Goal: Information Seeking & Learning: Learn about a topic

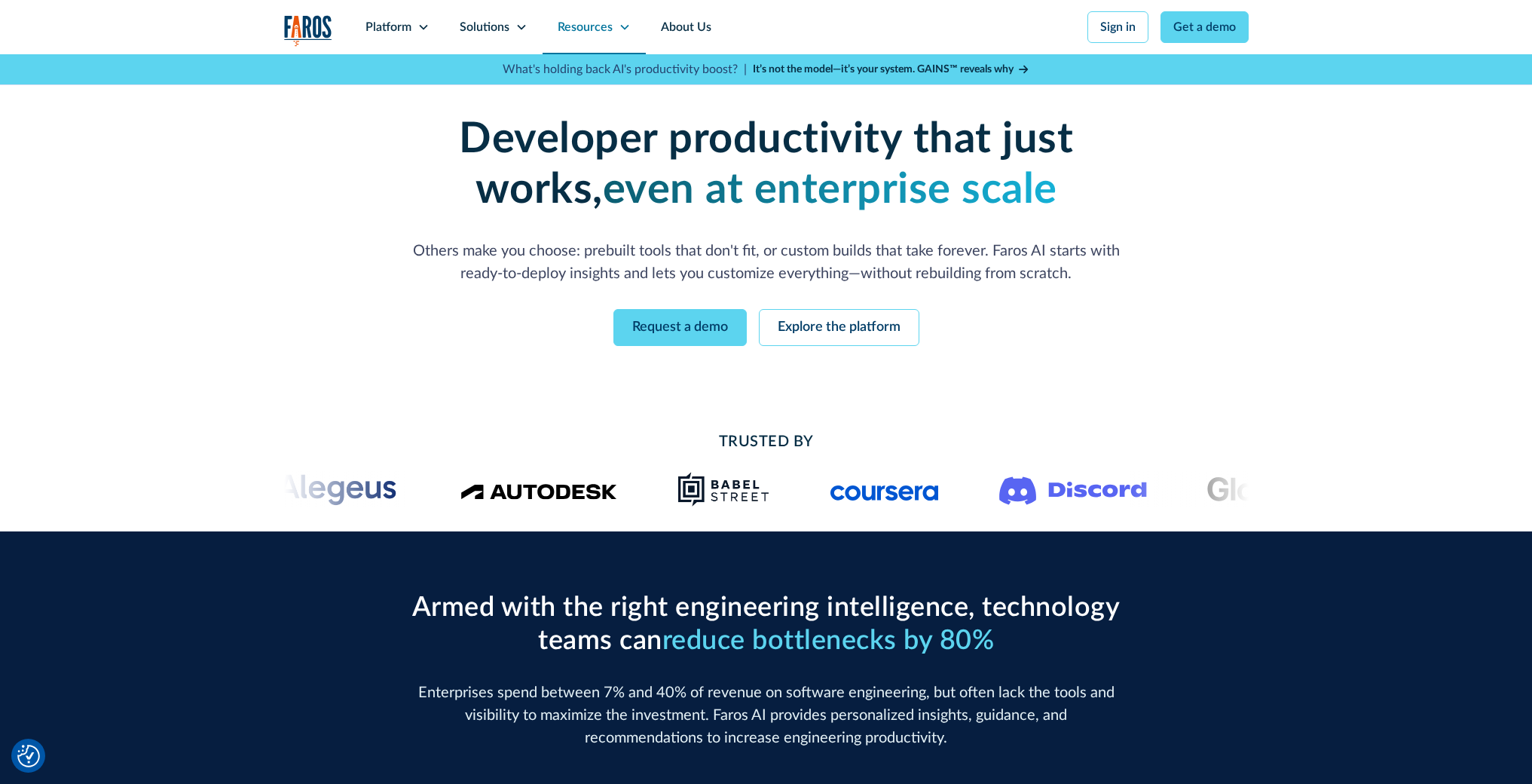
click at [614, 34] on div "Resources" at bounding box center [594, 26] width 103 height 54
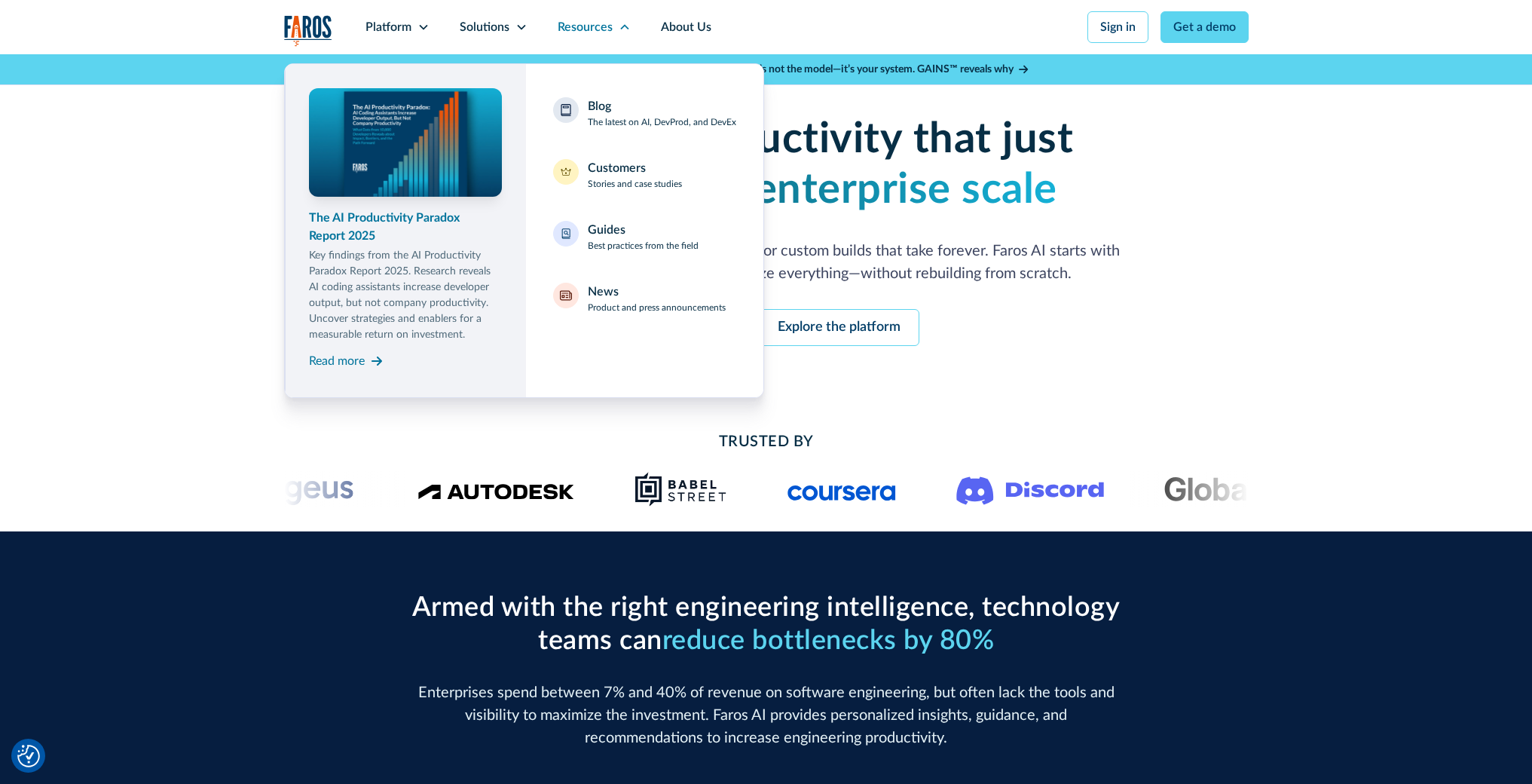
click at [404, 255] on p "Key findings from the AI Productivity Paradox Report 2025. Research reveals AI …" at bounding box center [405, 296] width 192 height 95
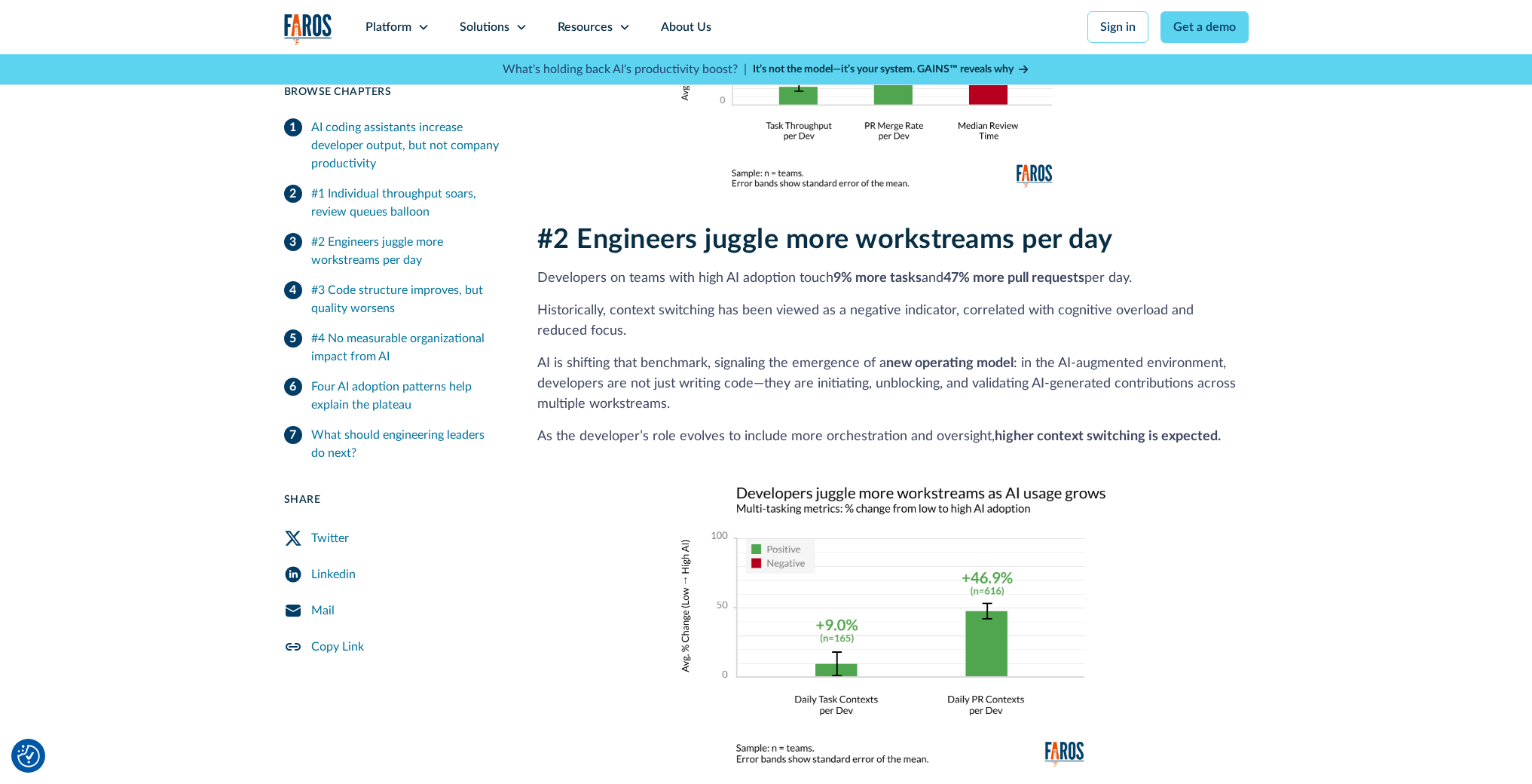
scroll to position [1541, 0]
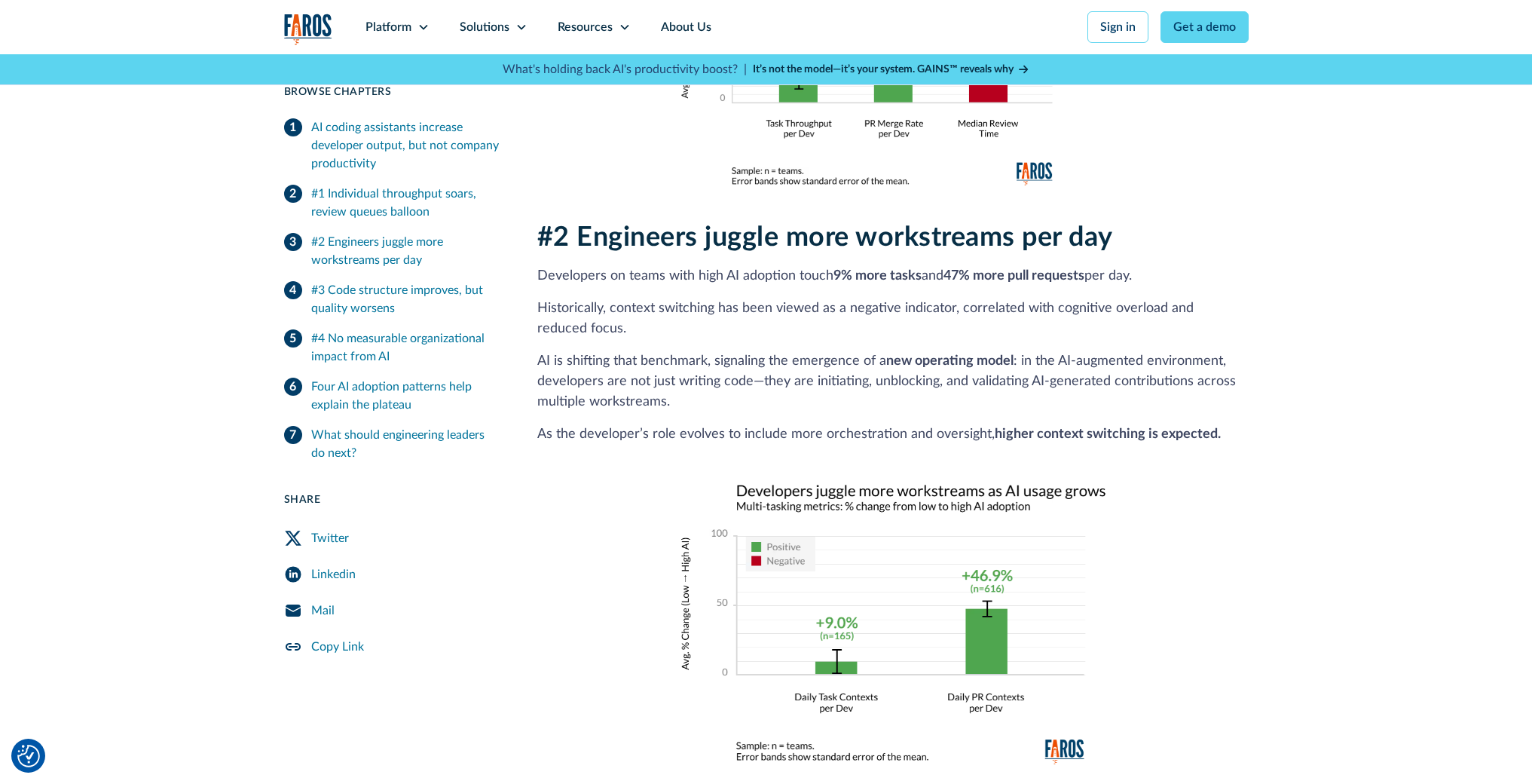
click at [774, 481] on img at bounding box center [892, 622] width 426 height 283
click at [774, 481] on img at bounding box center [892, 622] width 426 height 283
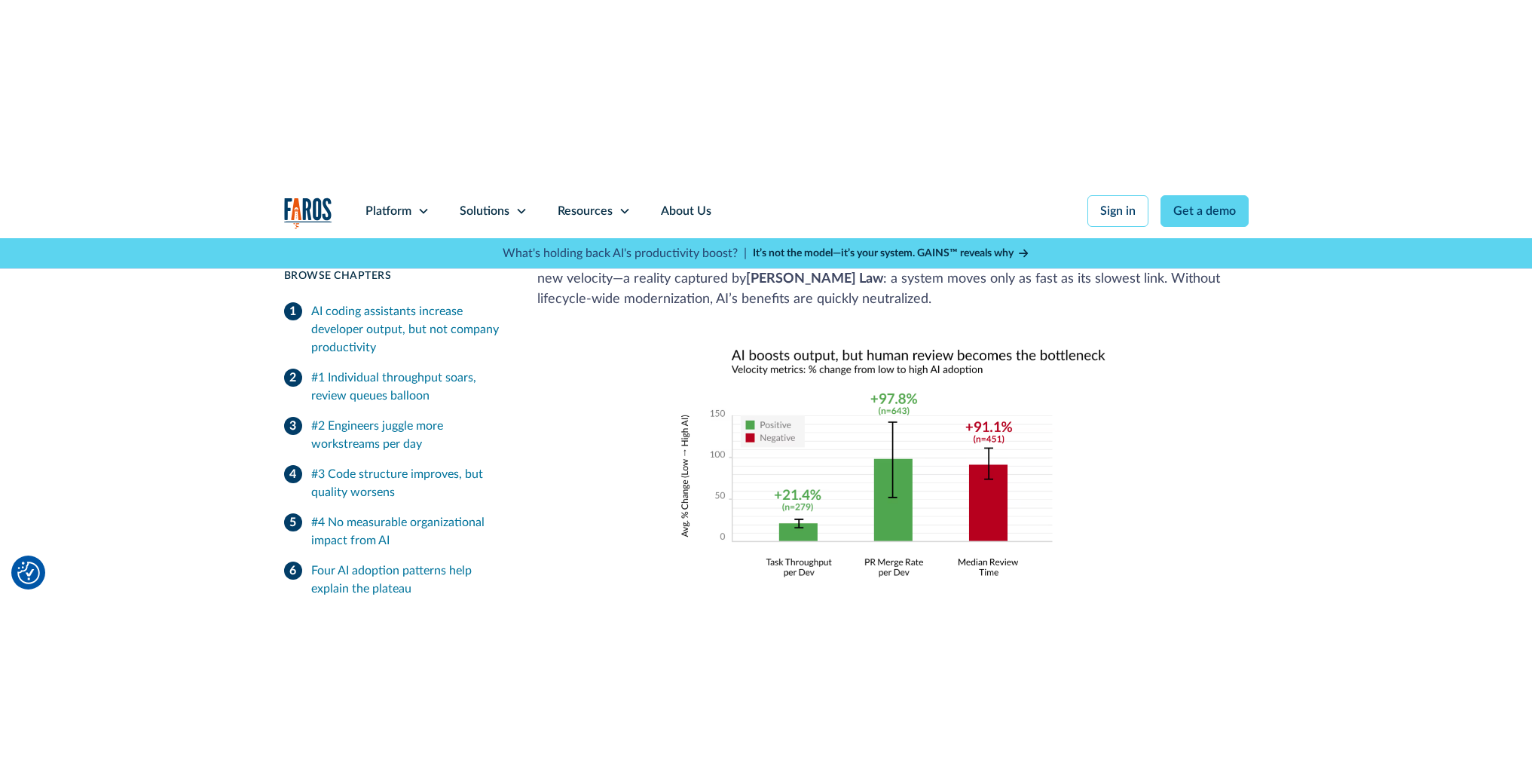
scroll to position [1269, 0]
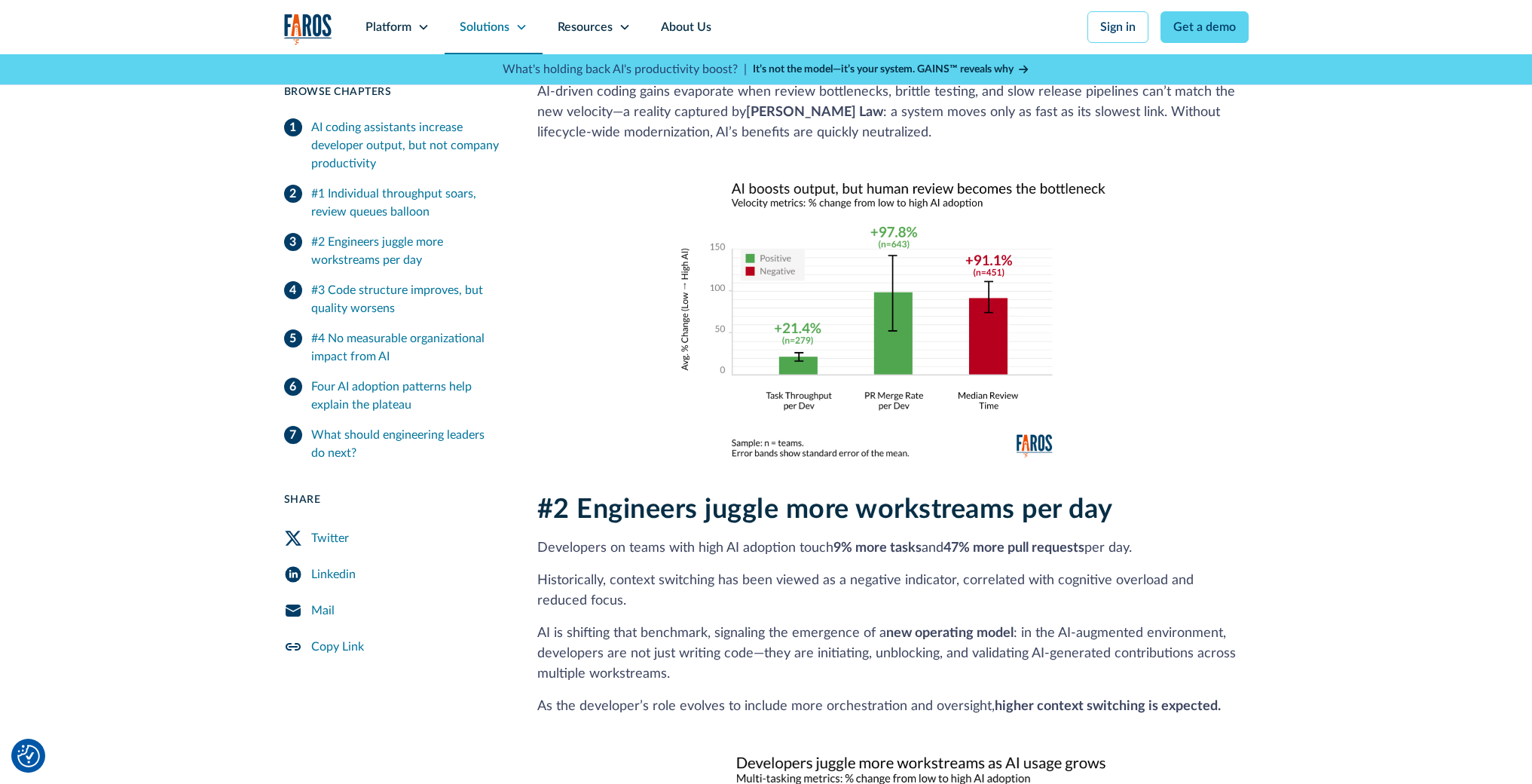
click at [528, 34] on div "Solutions" at bounding box center [494, 26] width 98 height 54
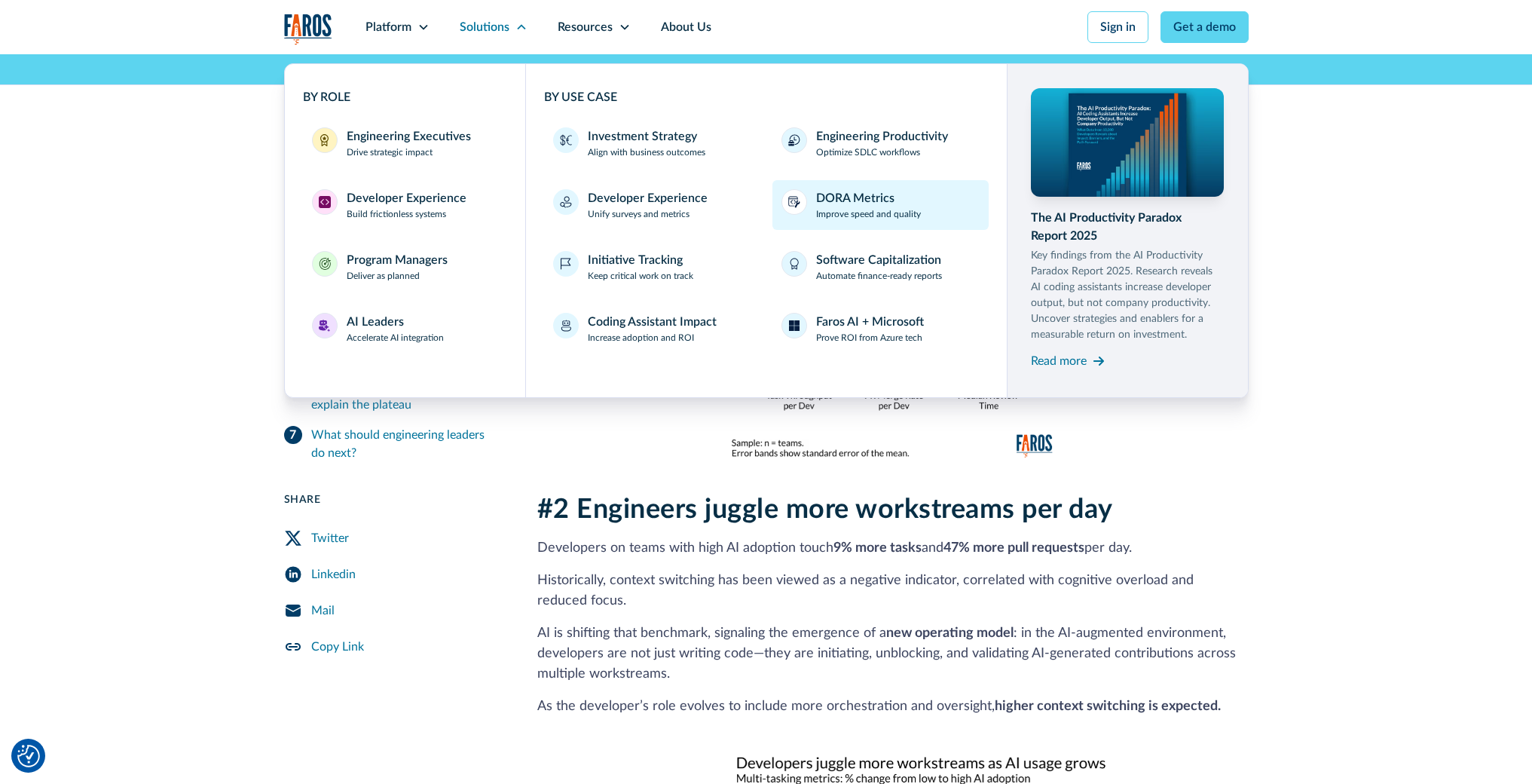
click at [853, 199] on div "DORA Metrics" at bounding box center [855, 198] width 79 height 18
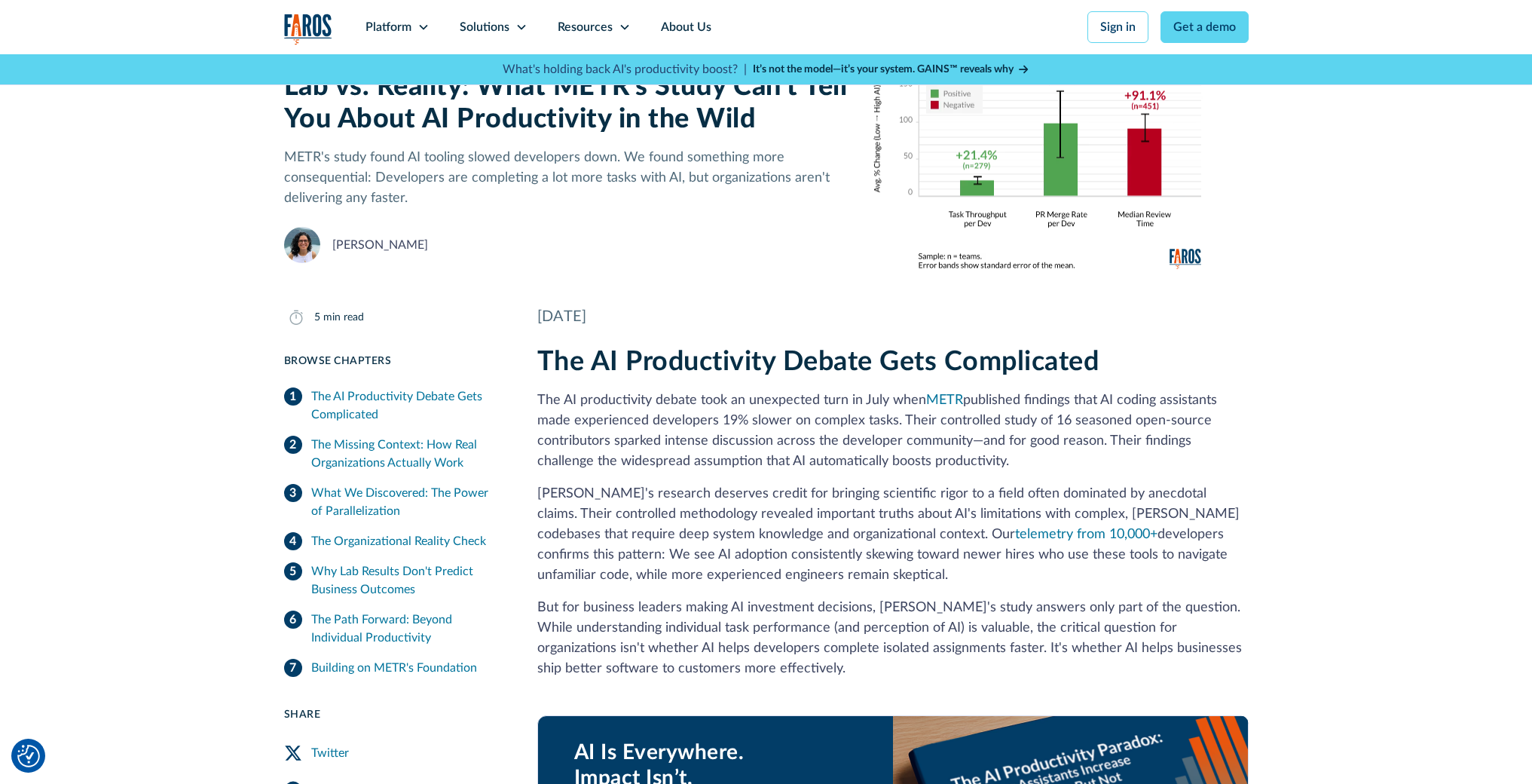
scroll to position [110, 0]
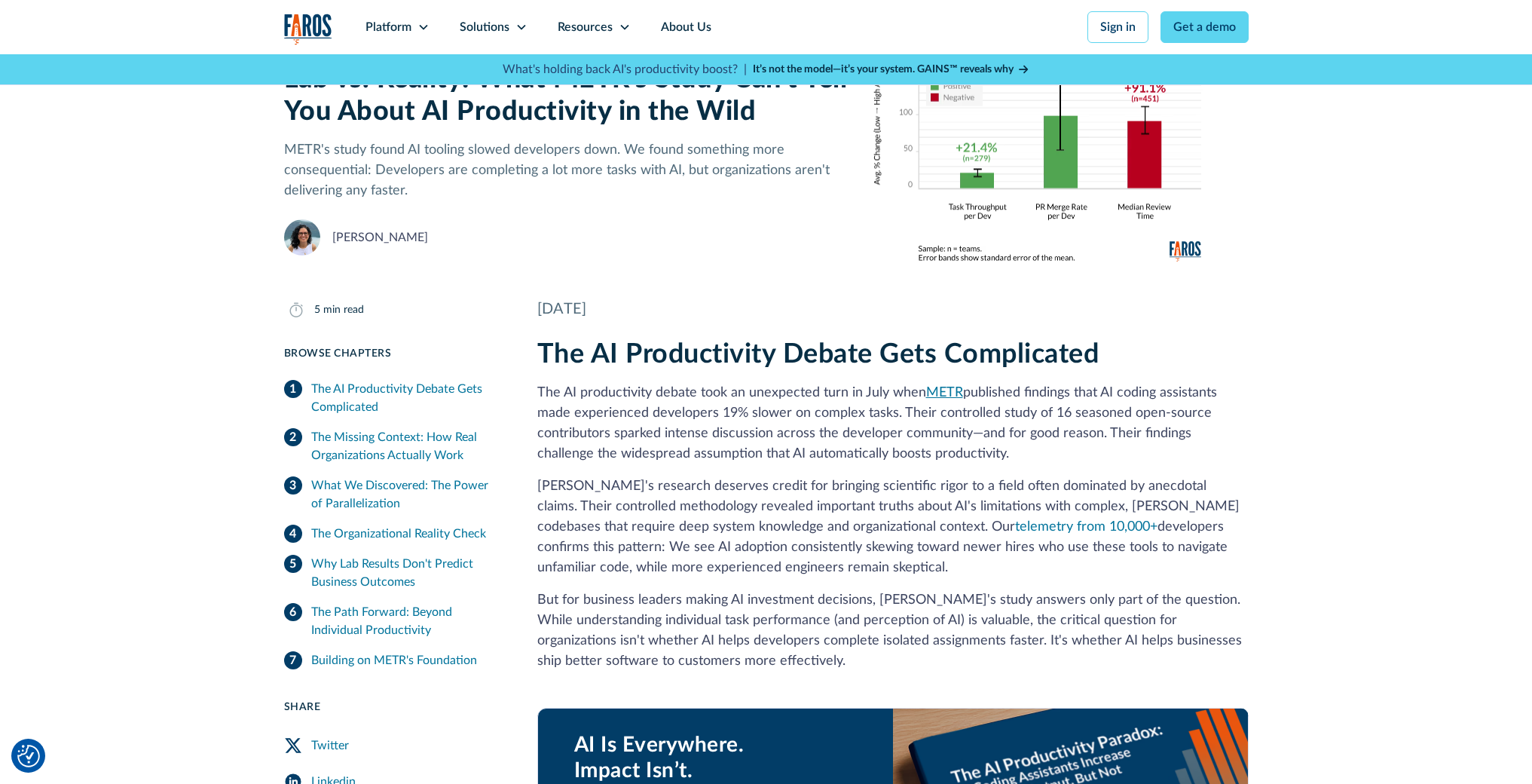
click at [947, 394] on link "METR" at bounding box center [945, 392] width 37 height 13
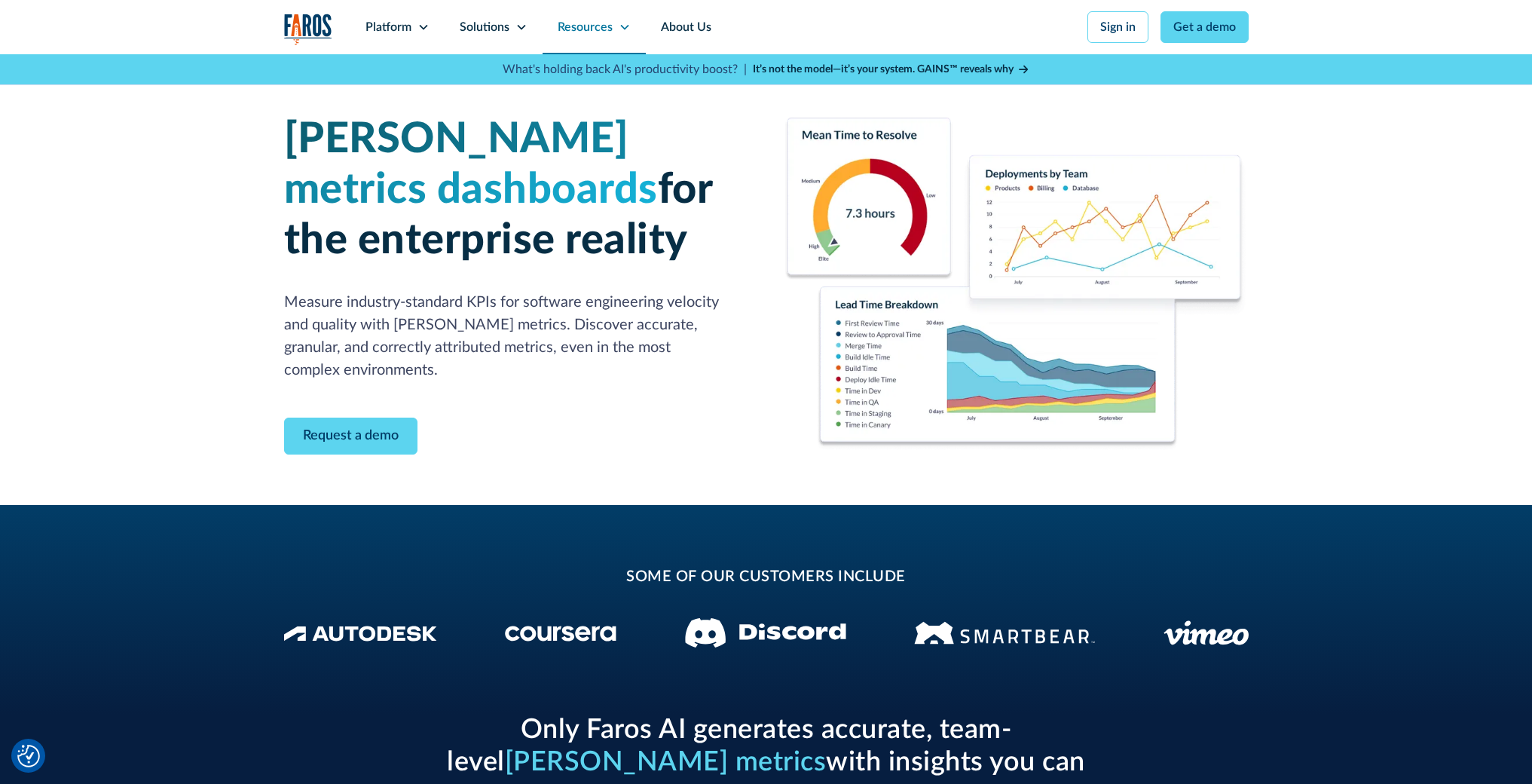
click at [624, 31] on icon at bounding box center [625, 27] width 12 height 12
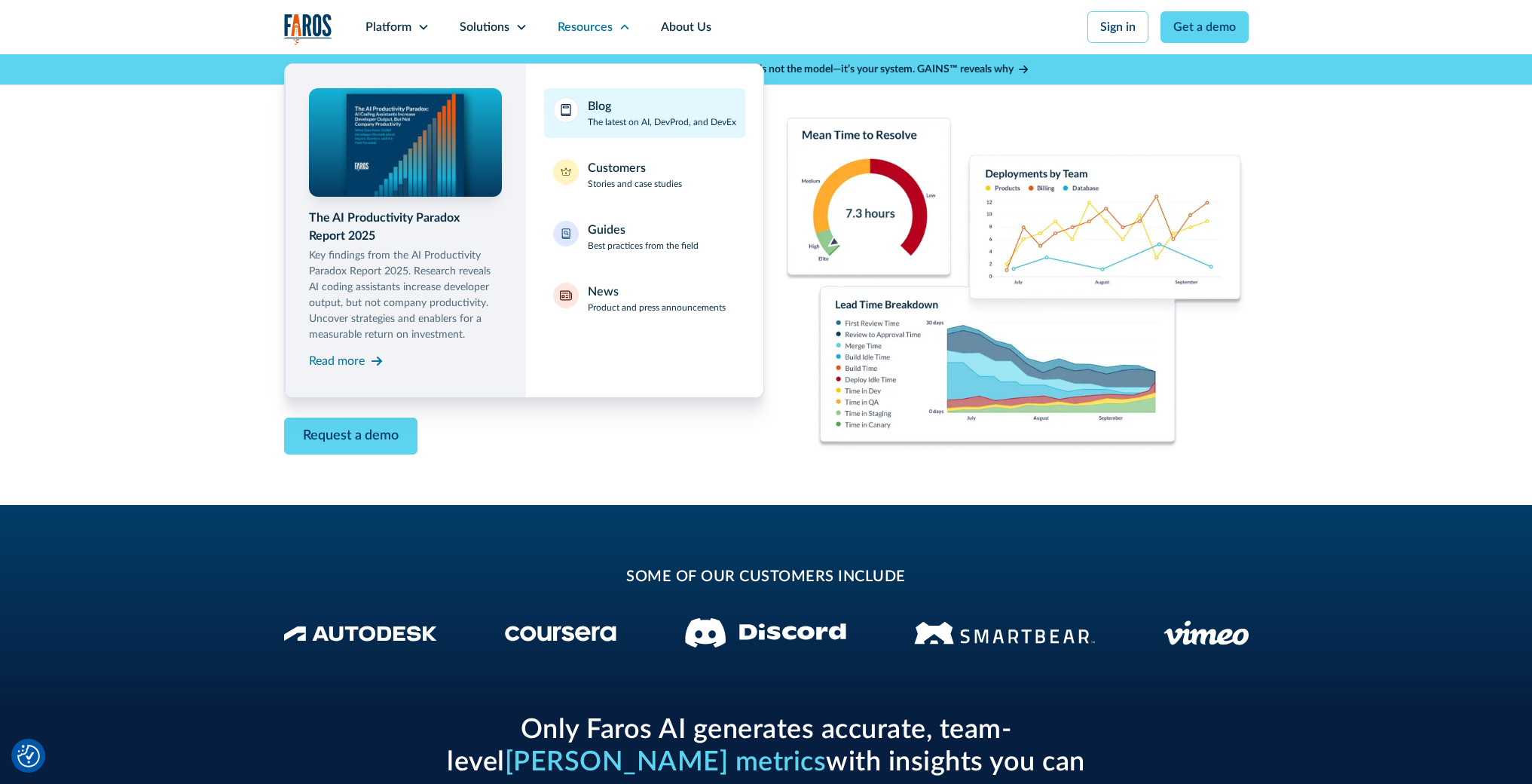
click at [598, 120] on p "The latest on AI, DevProd, and DevEx" at bounding box center [662, 122] width 148 height 13
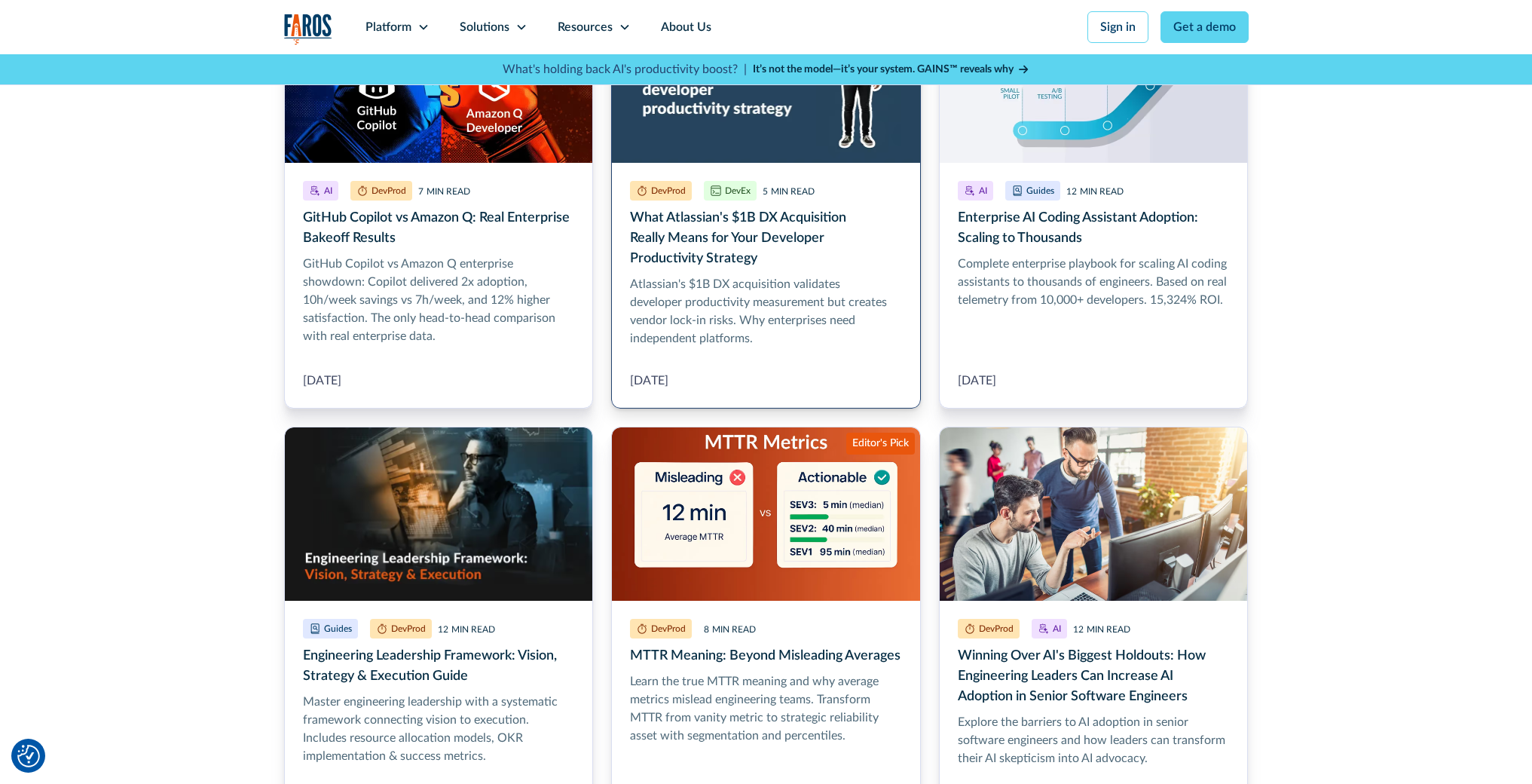
scroll to position [547, 0]
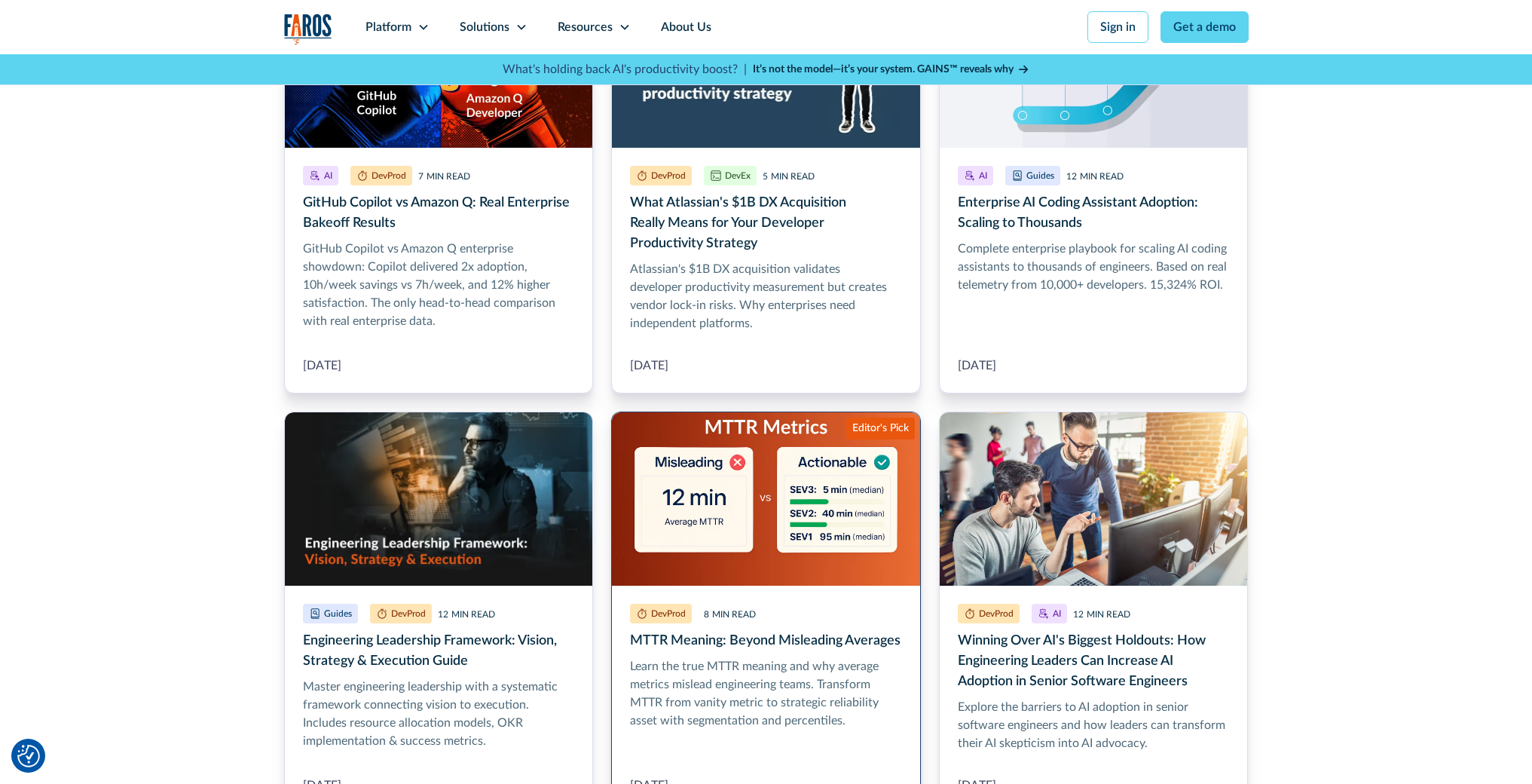
click at [867, 431] on link "MTTR Meaning: Beyond Misleading Averages" at bounding box center [766, 612] width 310 height 402
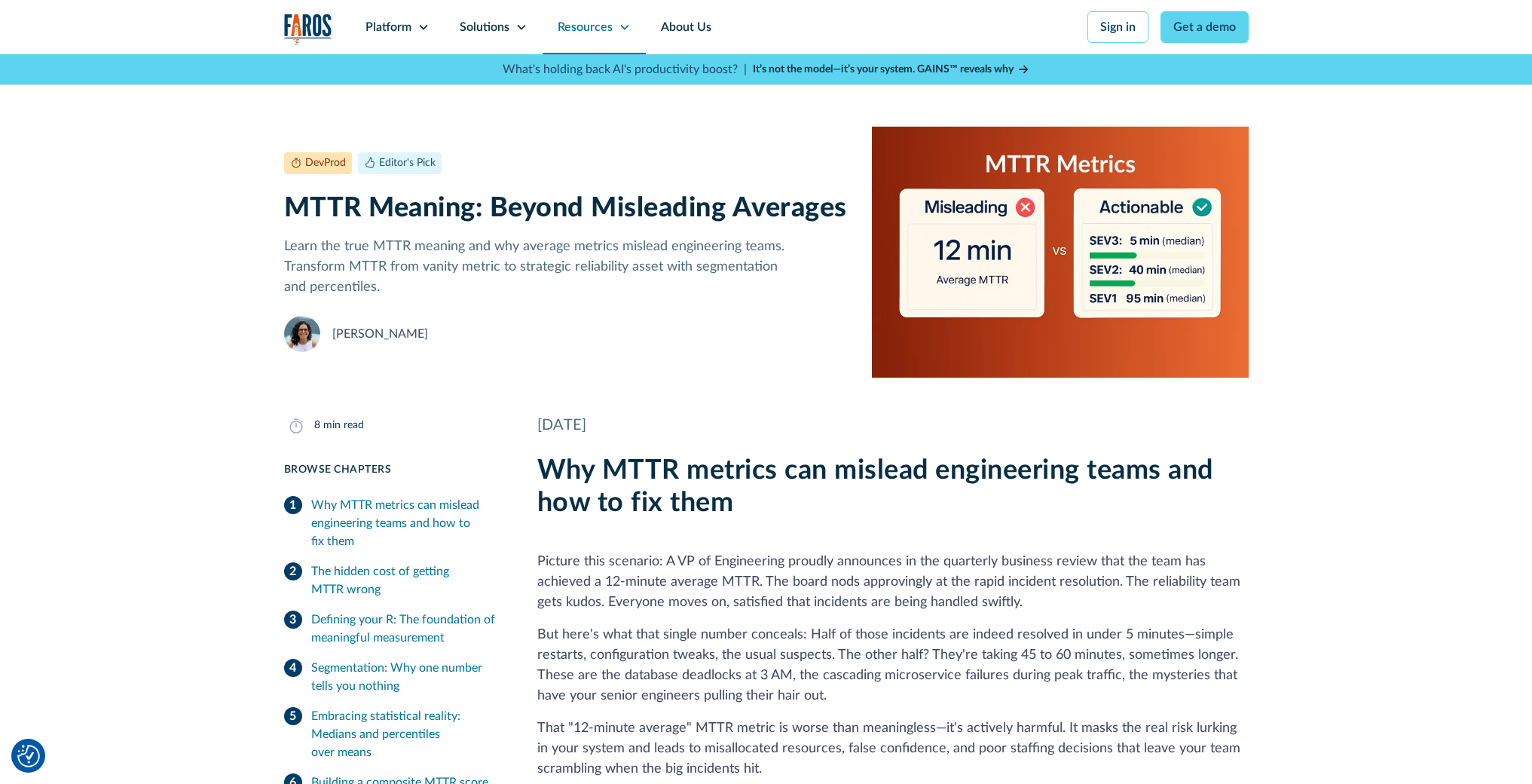
click at [568, 34] on div "Resources" at bounding box center [585, 26] width 55 height 18
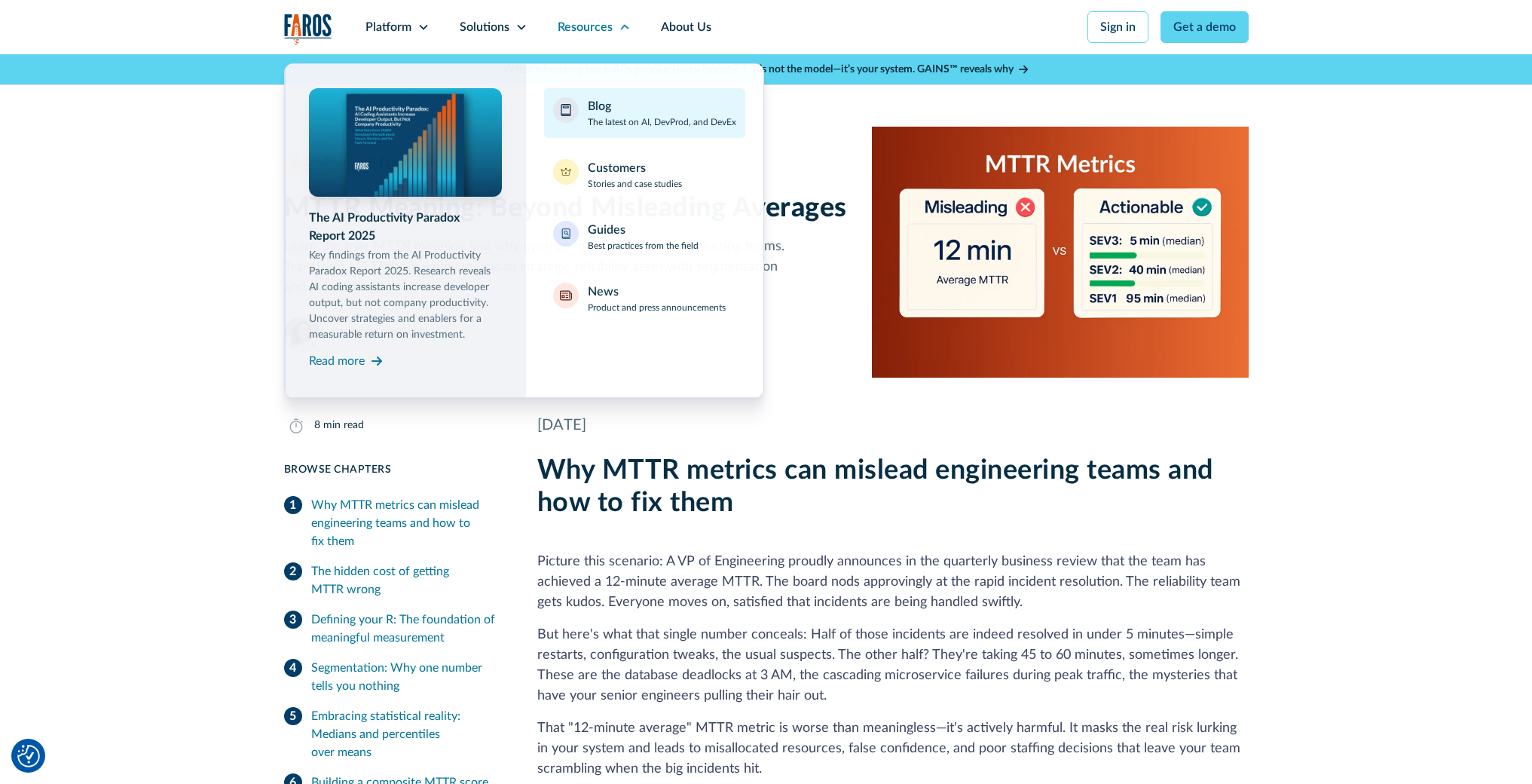
click at [594, 106] on div "Blog" at bounding box center [600, 106] width 23 height 18
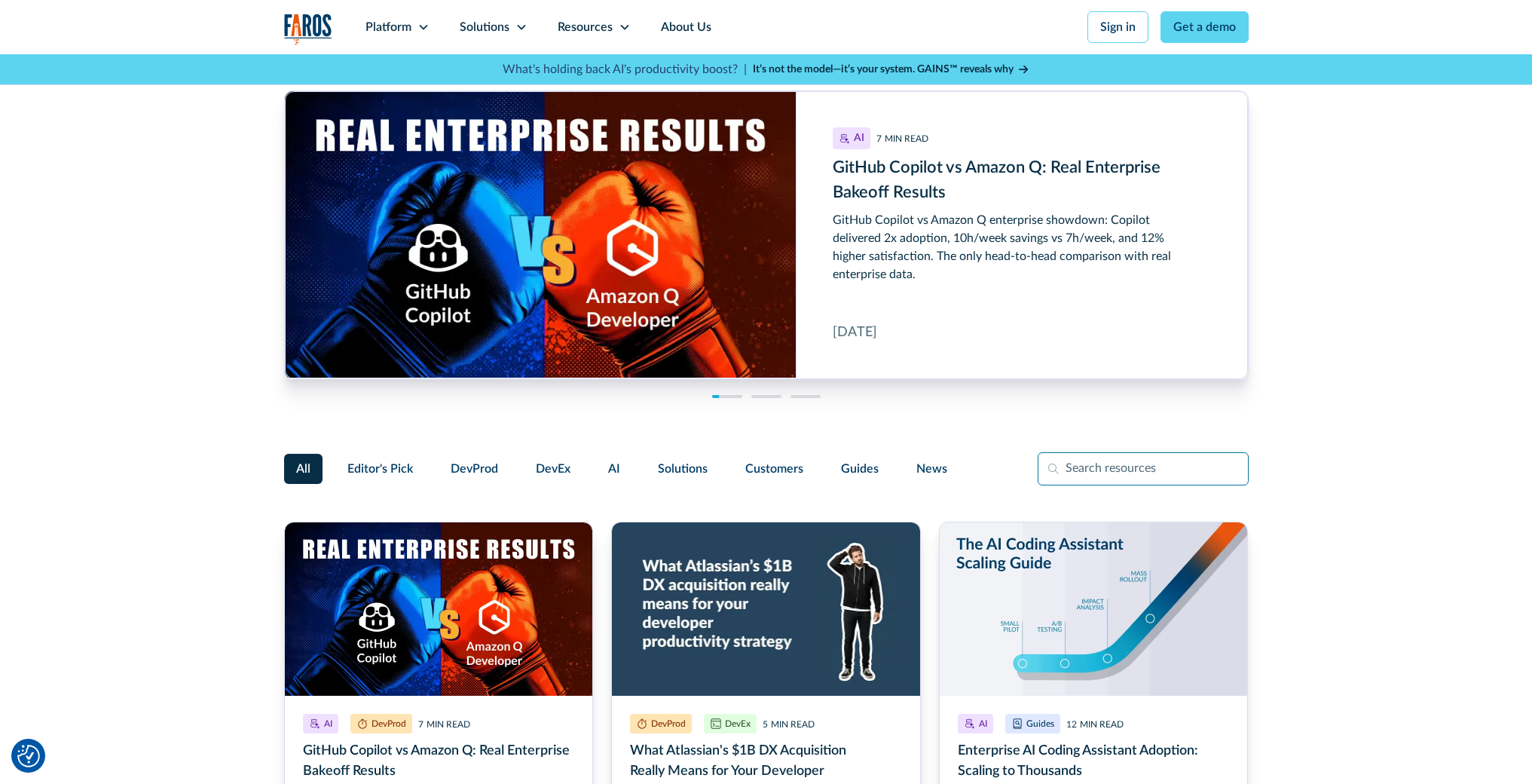
click at [1117, 474] on input "Filter Form" at bounding box center [1143, 469] width 211 height 34
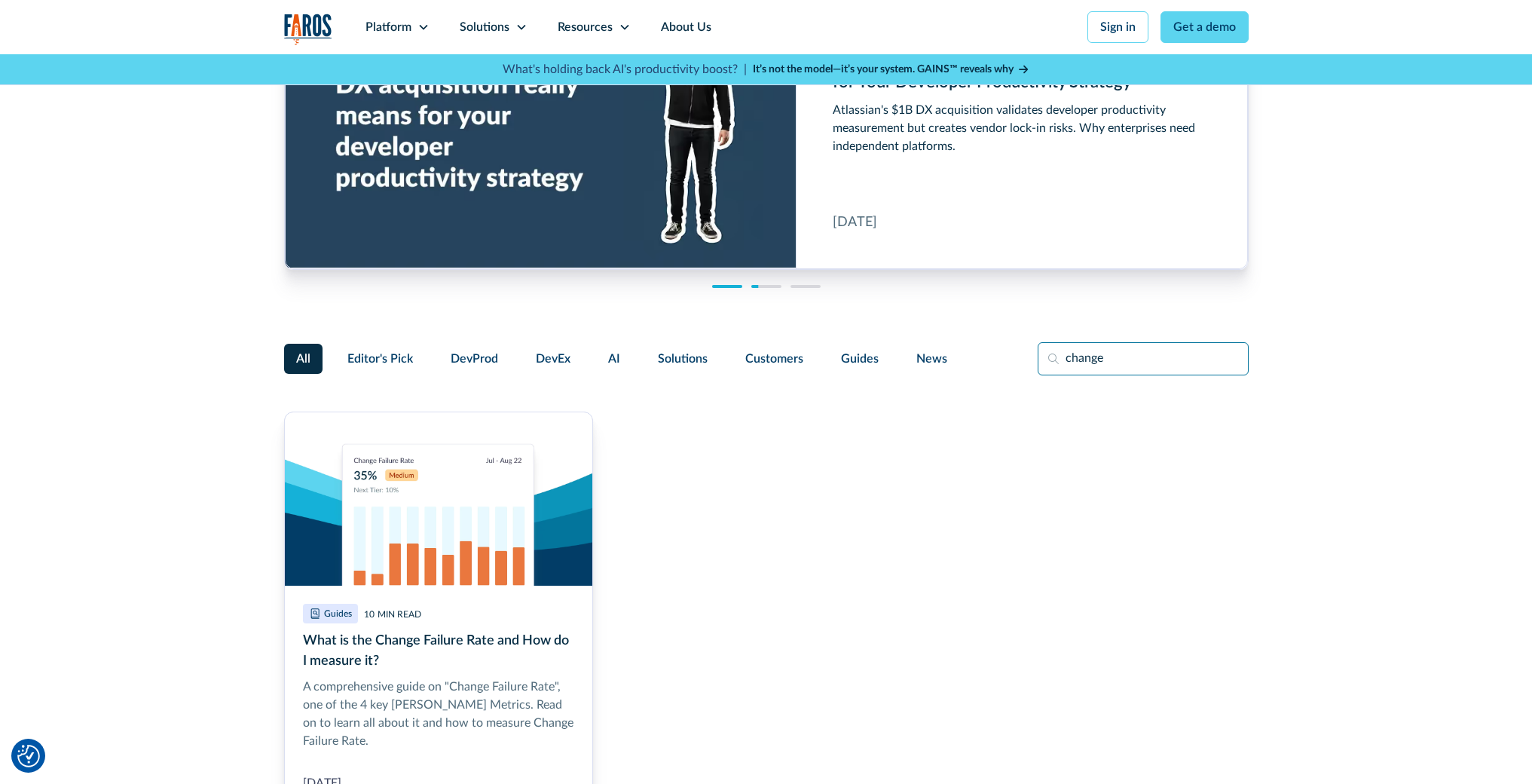
scroll to position [113, 0]
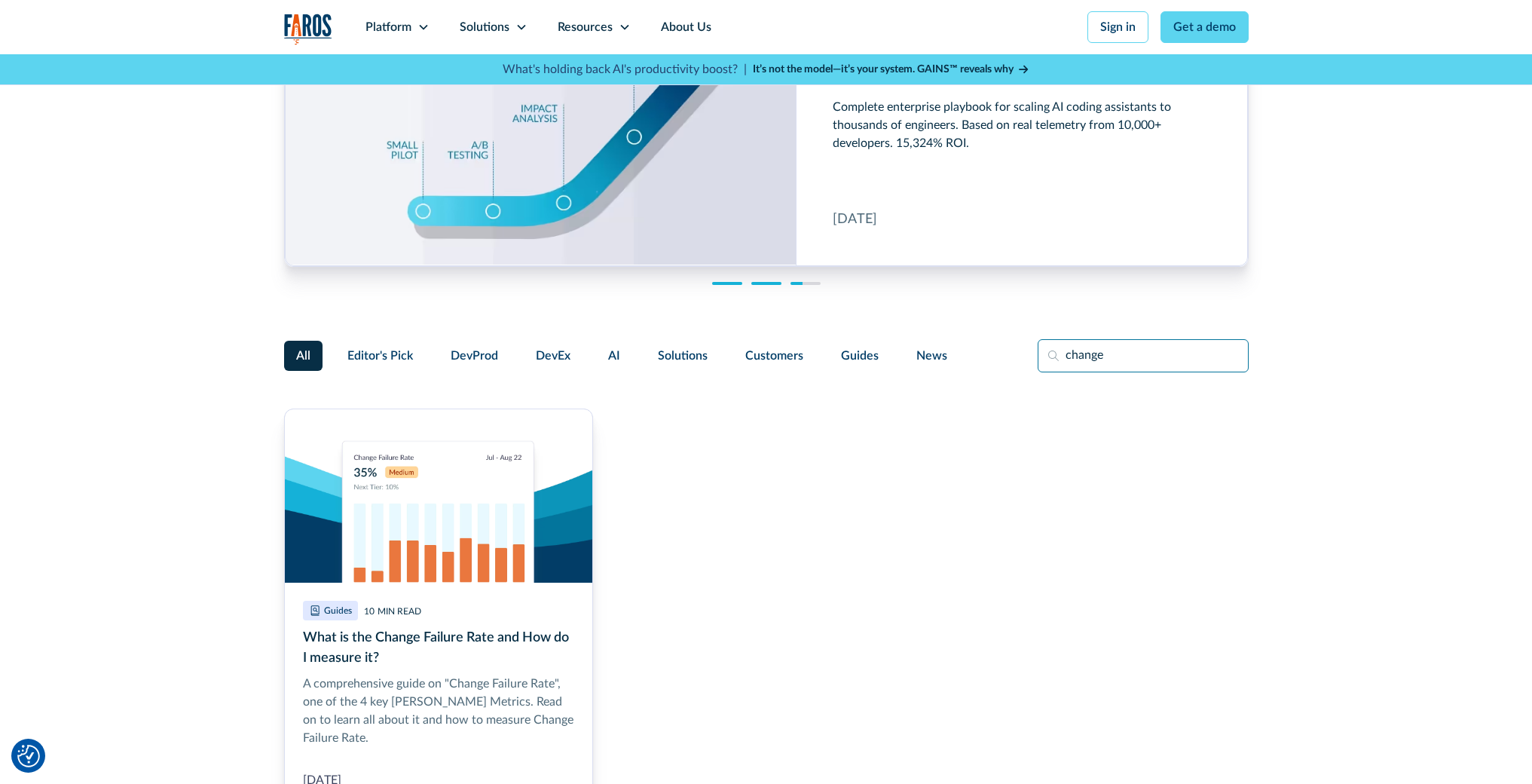
drag, startPoint x: 1098, startPoint y: 350, endPoint x: 1004, endPoint y: 338, distance: 94.8
click at [1009, 340] on div "All Editor's Pick DevProd DevEx AI Solutions Customers Guides News change" at bounding box center [766, 356] width 964 height 34
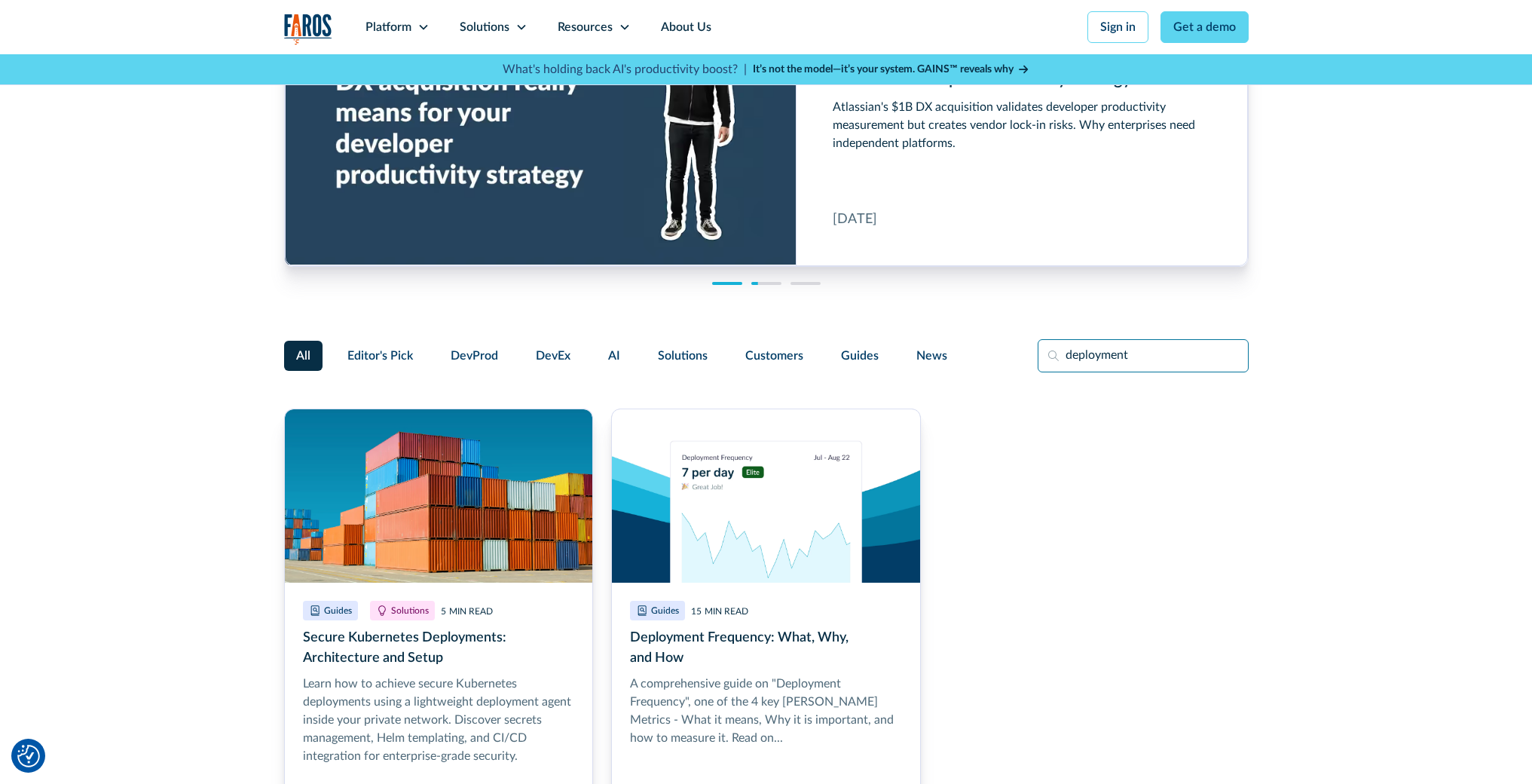
drag, startPoint x: 1152, startPoint y: 352, endPoint x: 976, endPoint y: 346, distance: 176.1
click at [978, 347] on div "All Editor's Pick DevProd DevEx AI Solutions Customers Guides News deployment" at bounding box center [766, 356] width 964 height 34
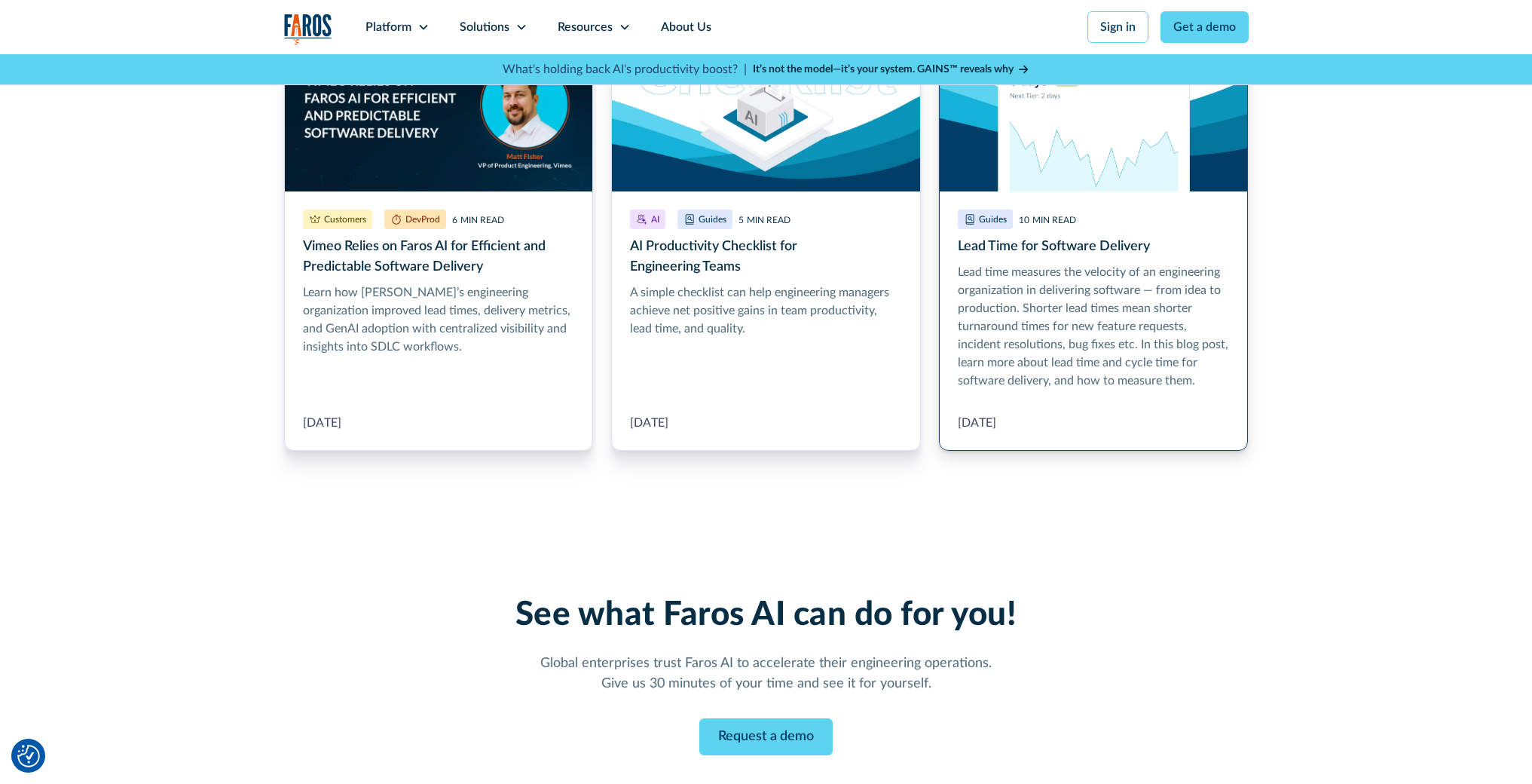
scroll to position [486, 0]
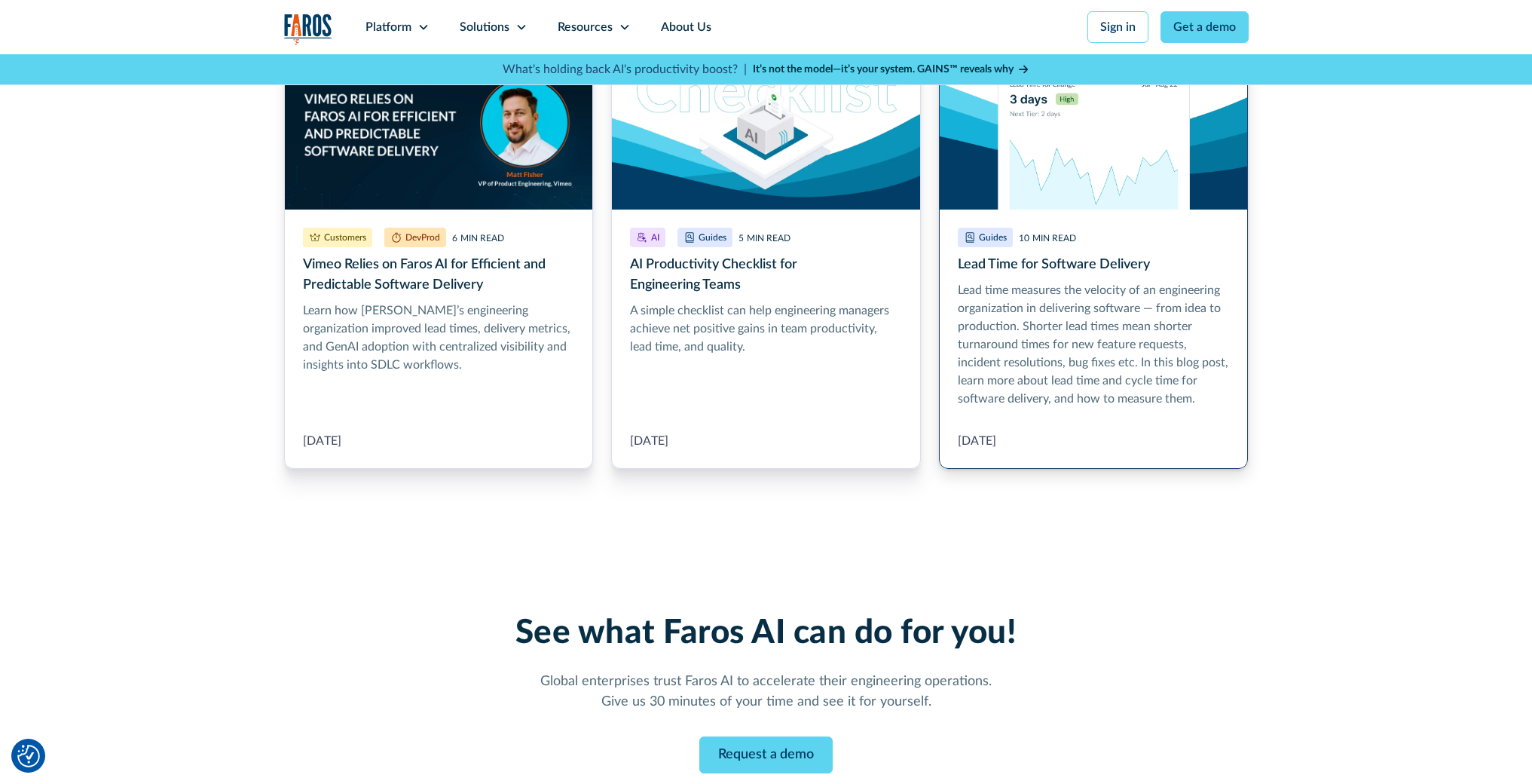
type input "lead time"
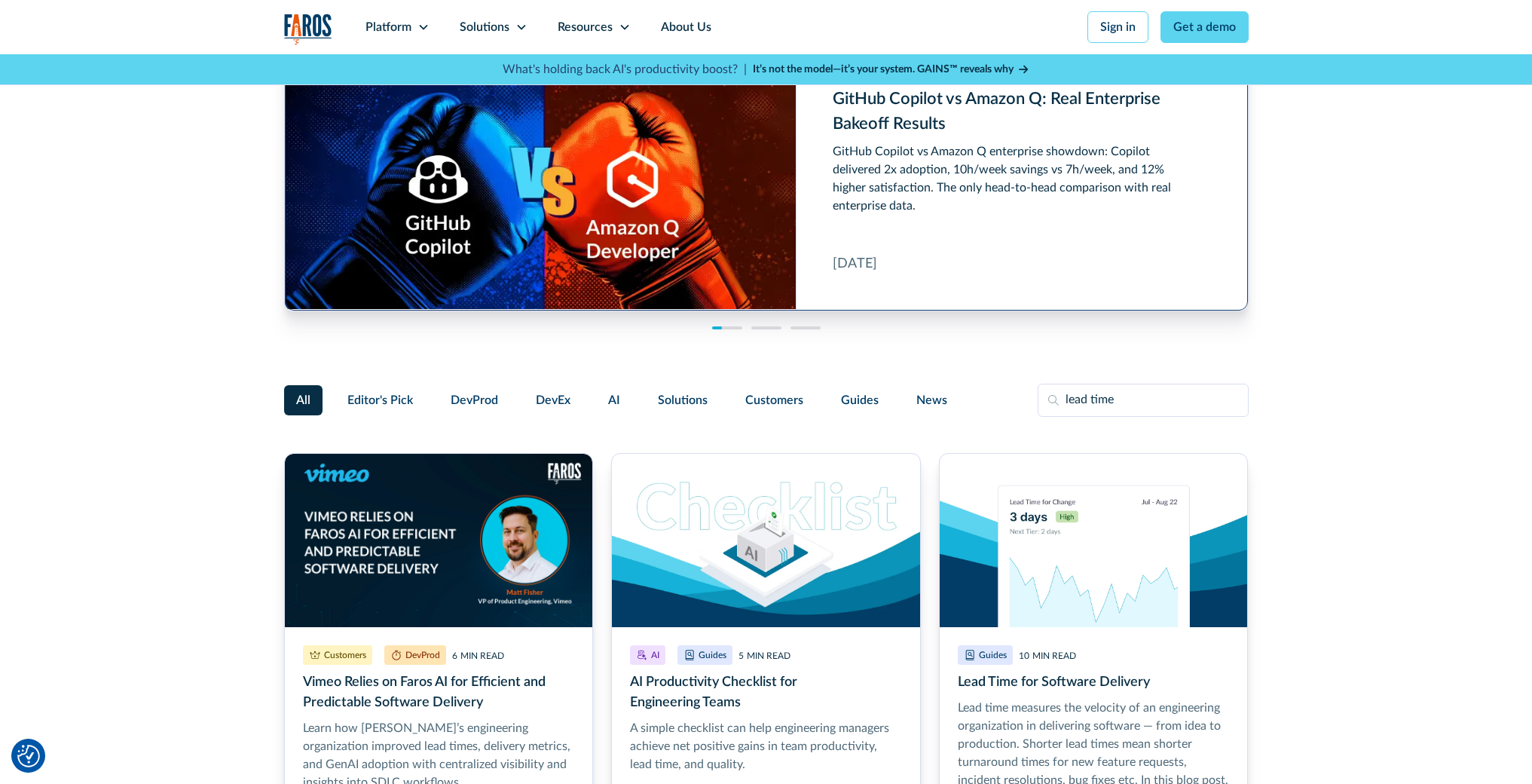
scroll to position [0, 0]
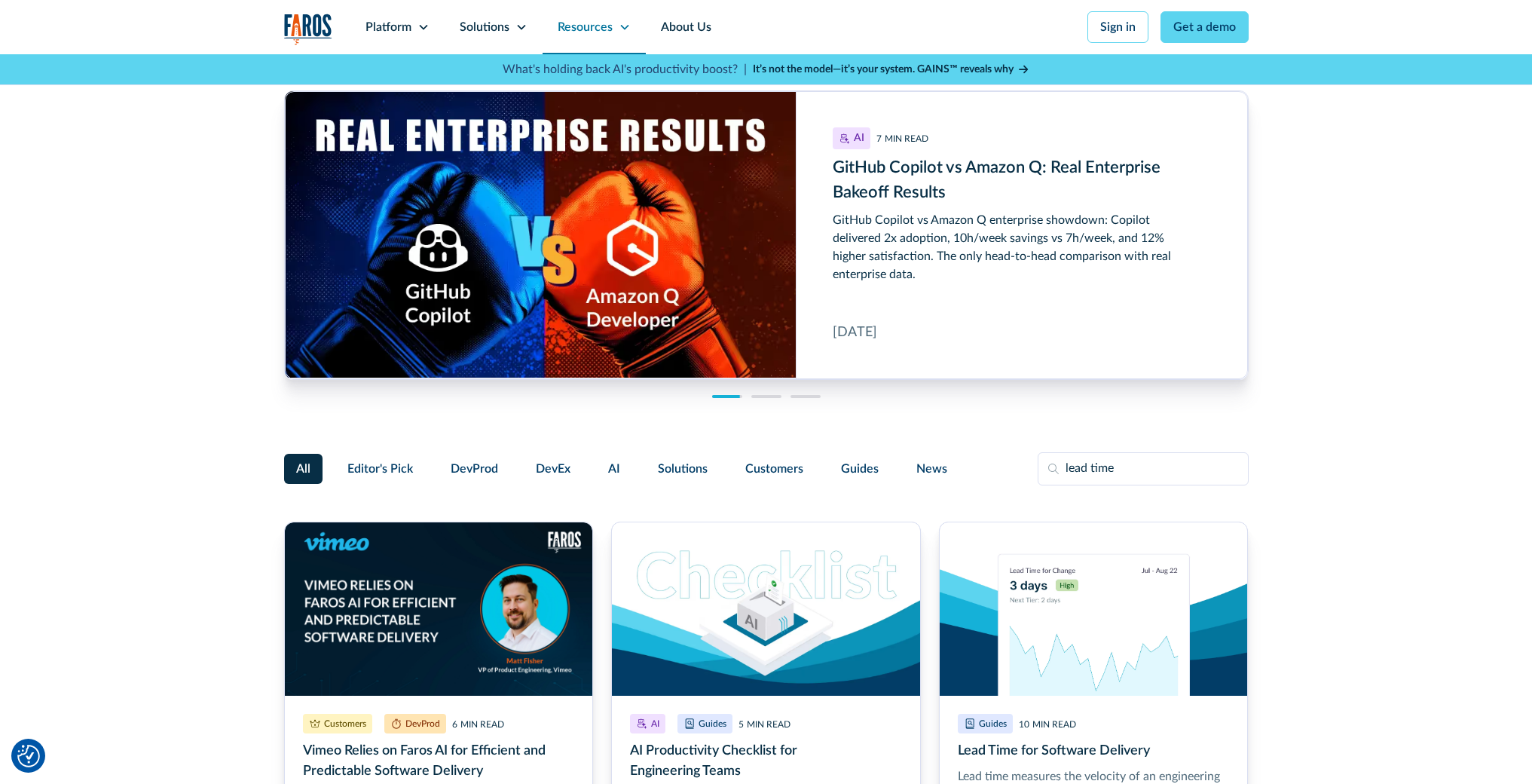
click at [597, 26] on div "Resources" at bounding box center [585, 26] width 55 height 18
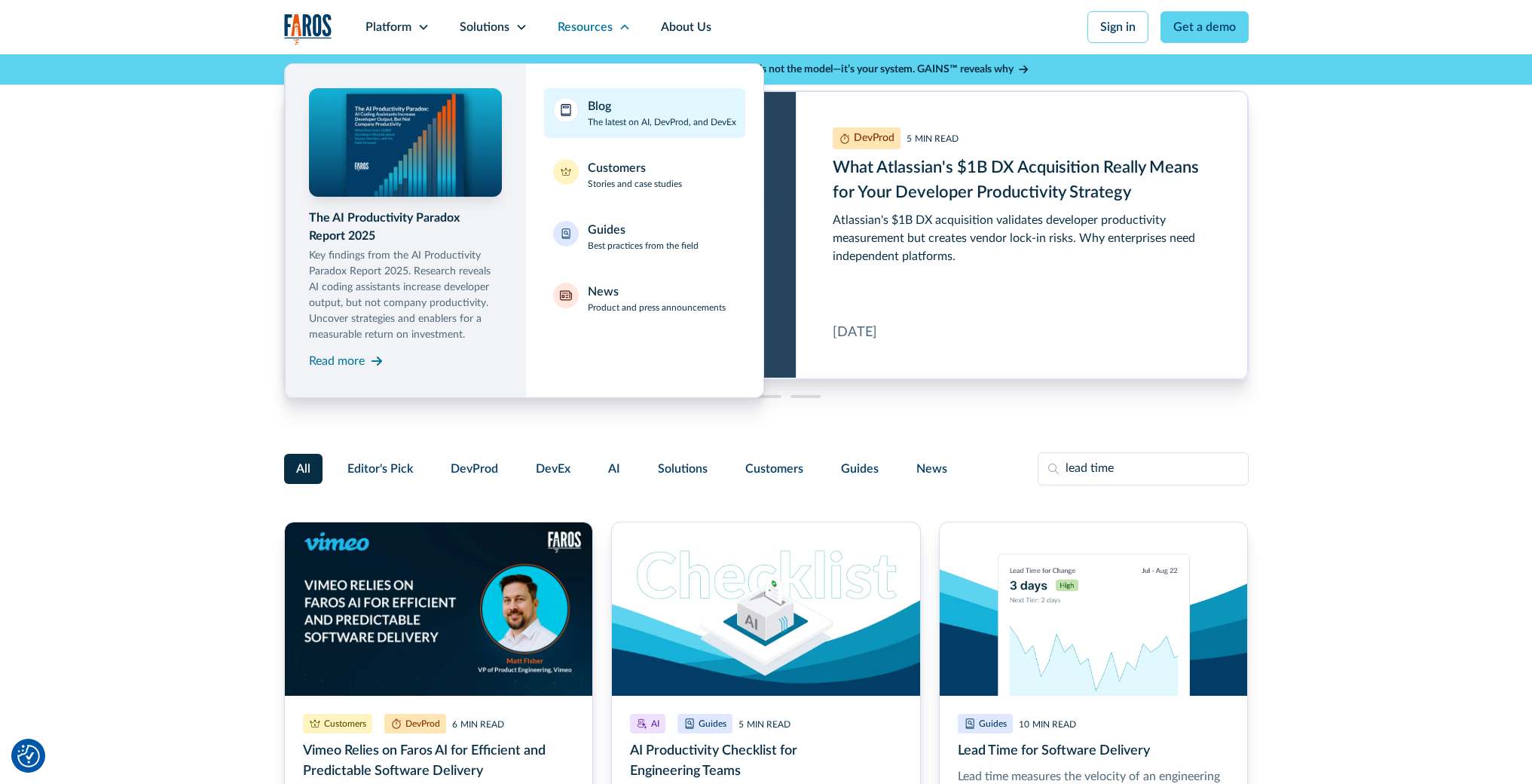
click at [620, 102] on div "Blog The latest on AI, DevProd, and DevEx" at bounding box center [662, 113] width 148 height 32
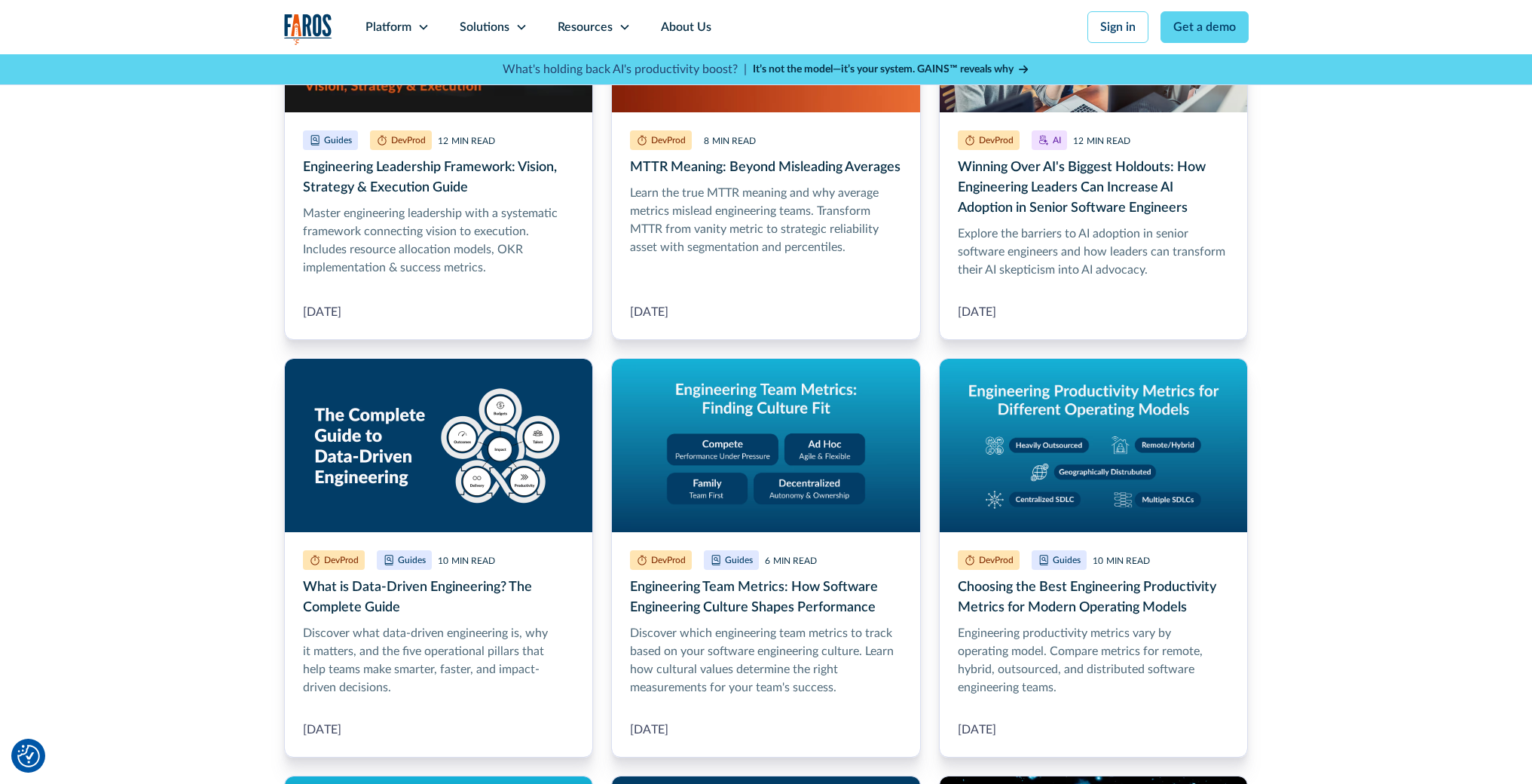
scroll to position [1040, 0]
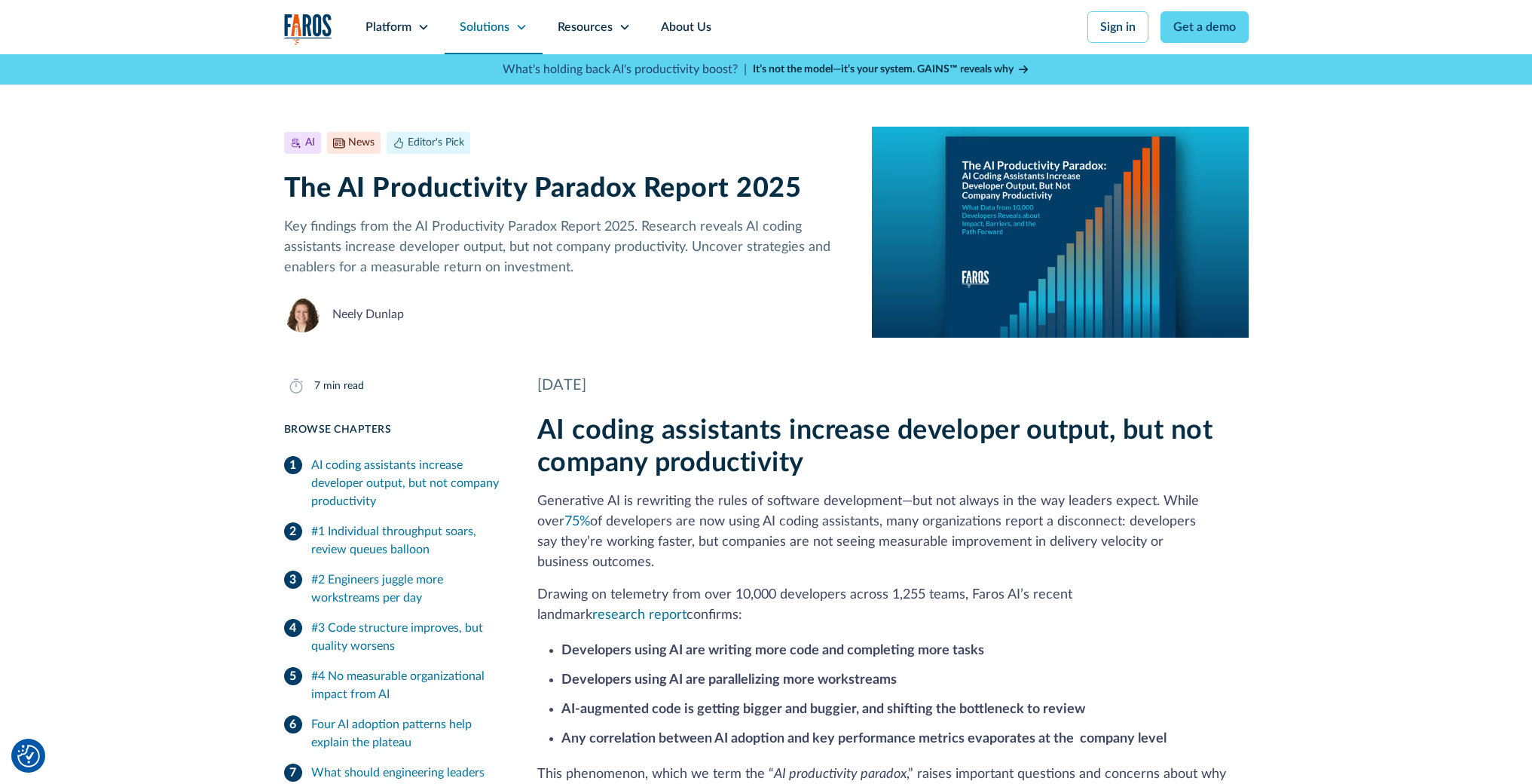
click at [523, 26] on icon at bounding box center [520, 27] width 8 height 5
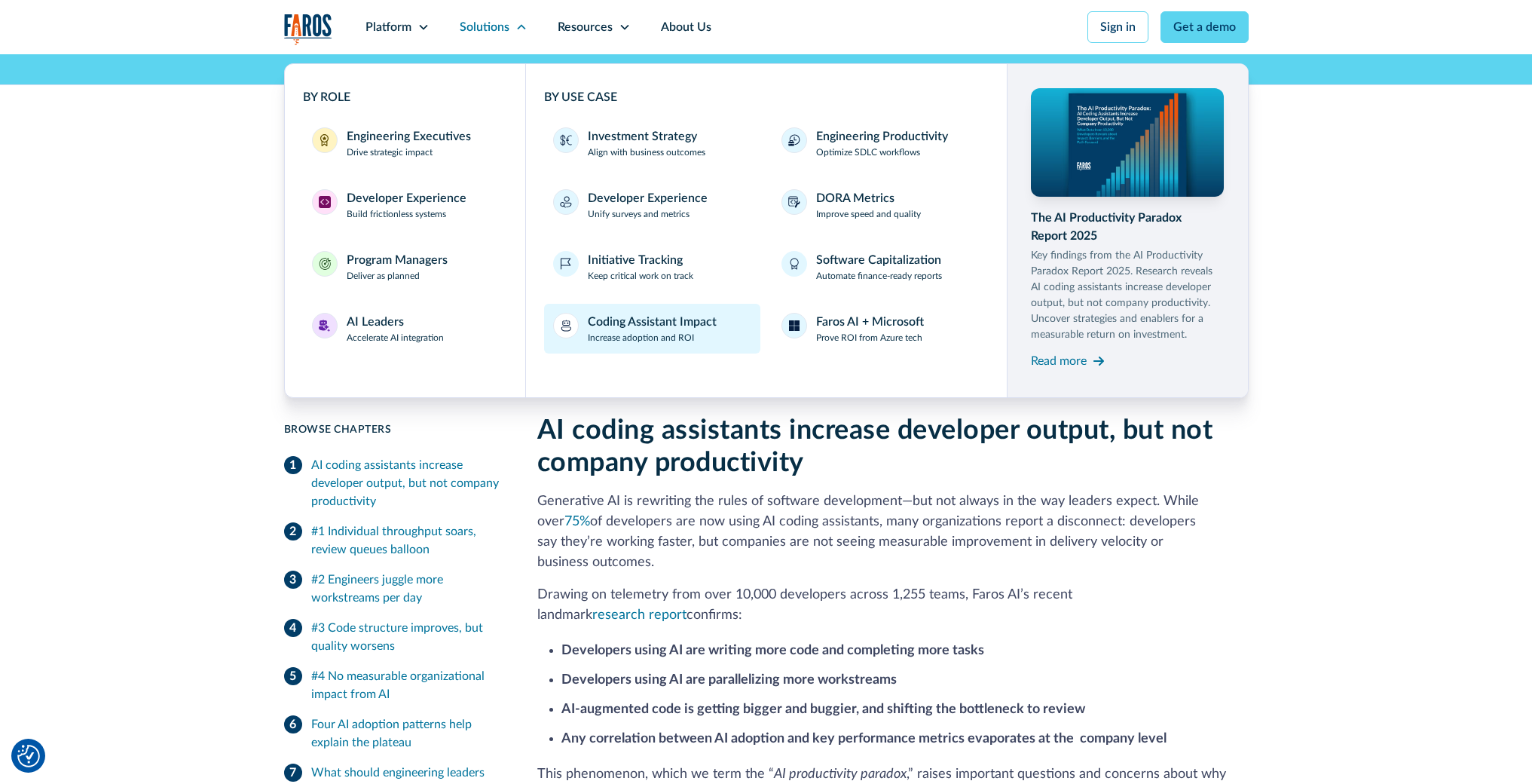
click at [690, 316] on div "Coding Assistant Impact" at bounding box center [653, 321] width 129 height 18
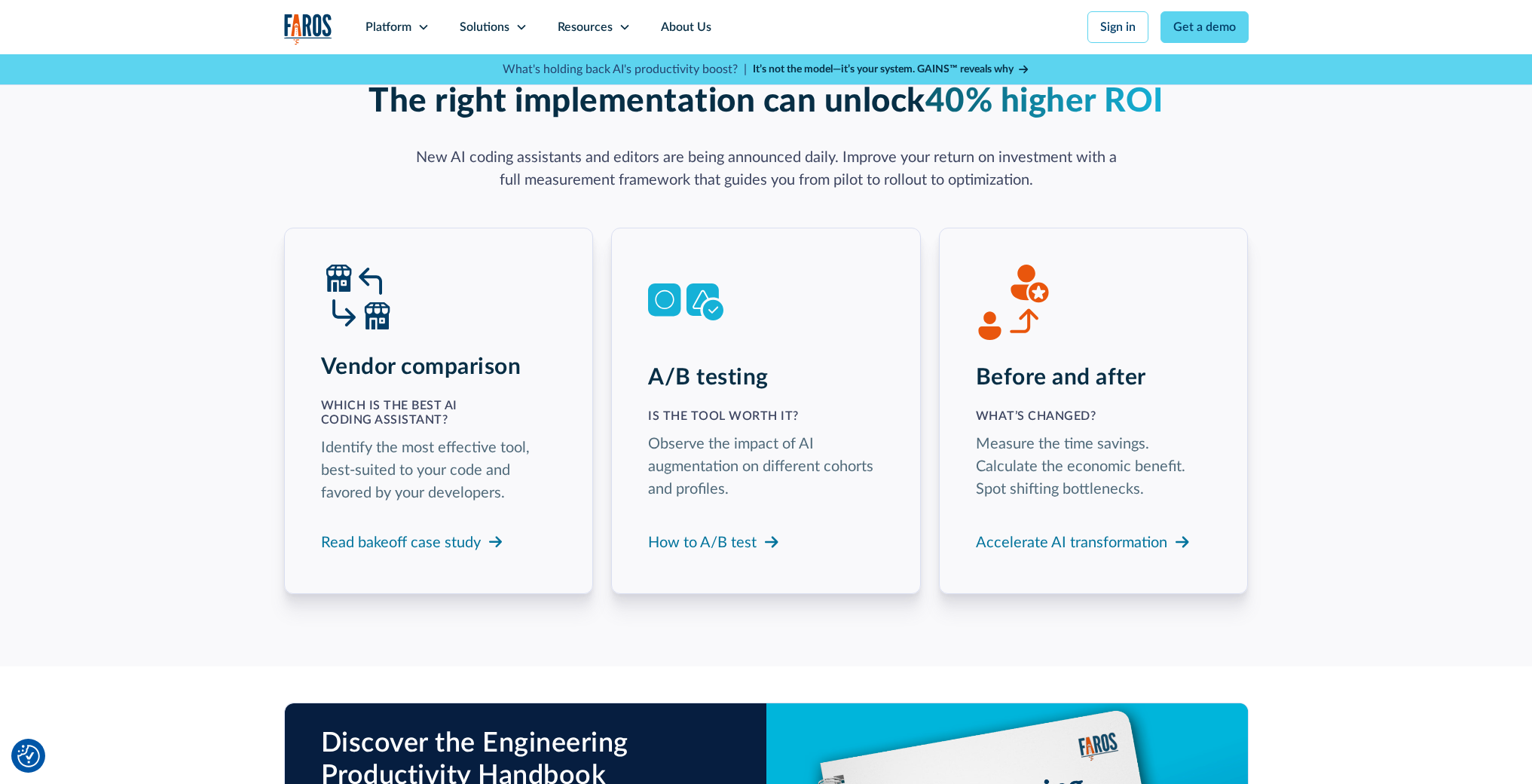
scroll to position [2608, 0]
